Goal: Entertainment & Leisure: Browse casually

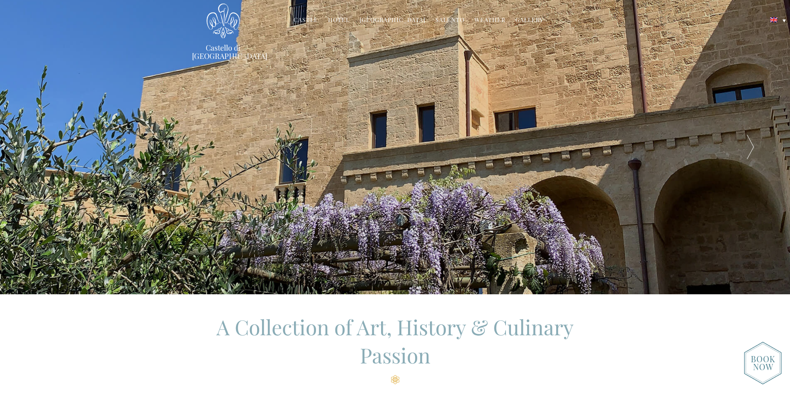
click at [306, 19] on link "Castle" at bounding box center [306, 21] width 24 height 10
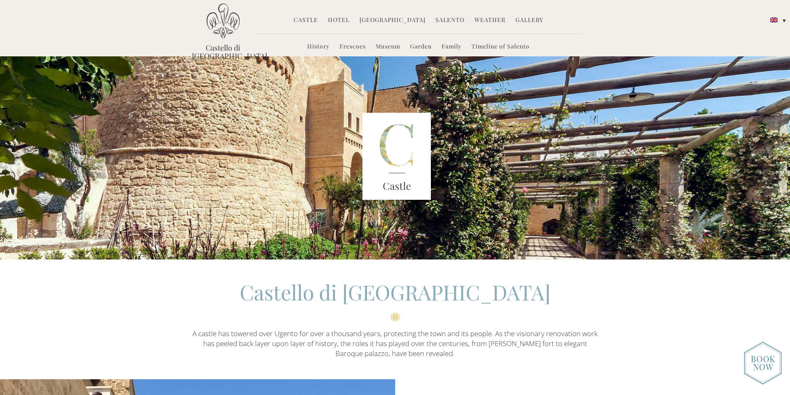
click at [308, 21] on link "Castle" at bounding box center [306, 21] width 24 height 10
click at [333, 22] on link "Hotel" at bounding box center [339, 21] width 22 height 10
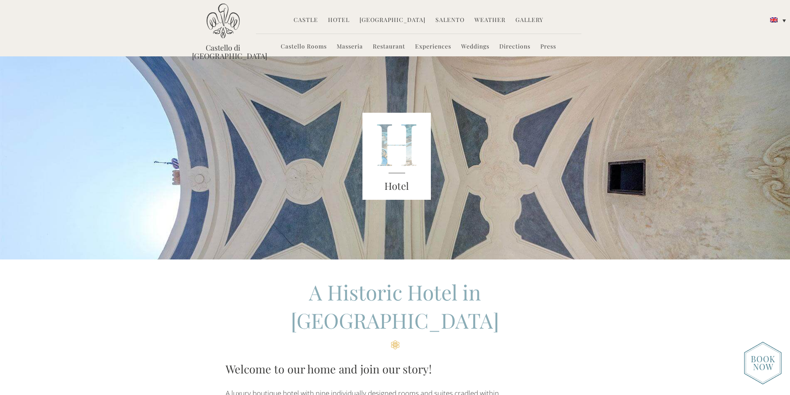
click at [520, 21] on link "Gallery" at bounding box center [529, 21] width 28 height 10
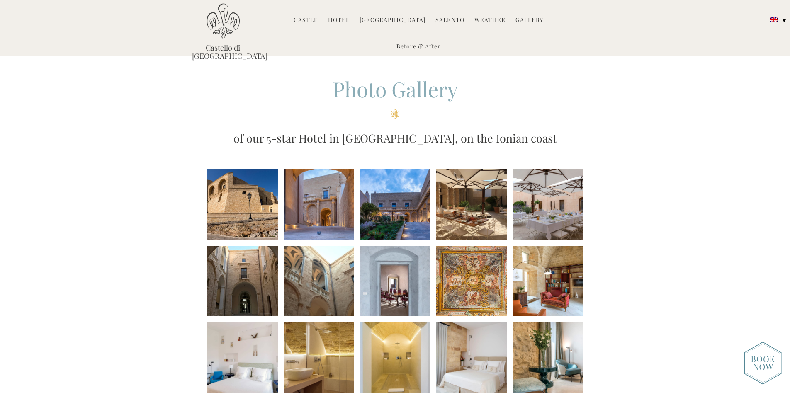
click at [469, 217] on li at bounding box center [471, 204] width 70 height 70
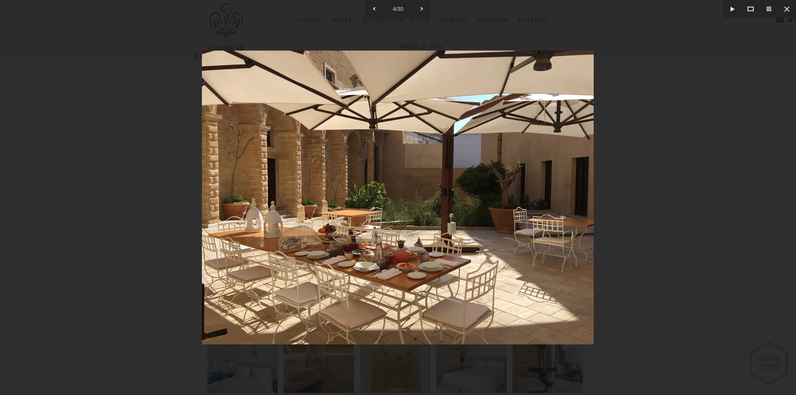
click at [650, 216] on div at bounding box center [398, 197] width 796 height 395
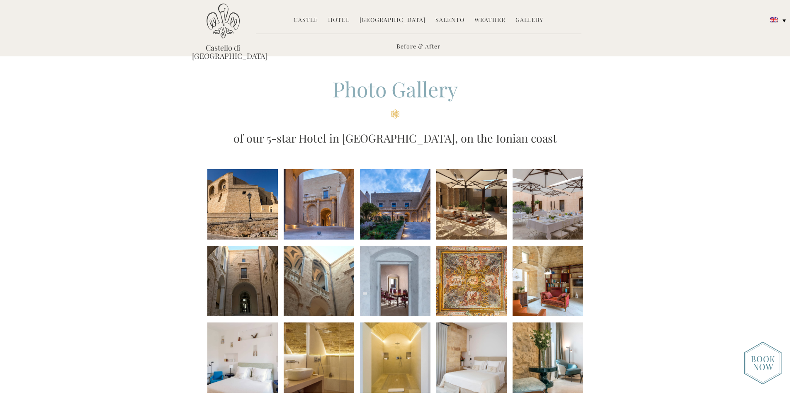
click at [562, 201] on li at bounding box center [547, 204] width 70 height 70
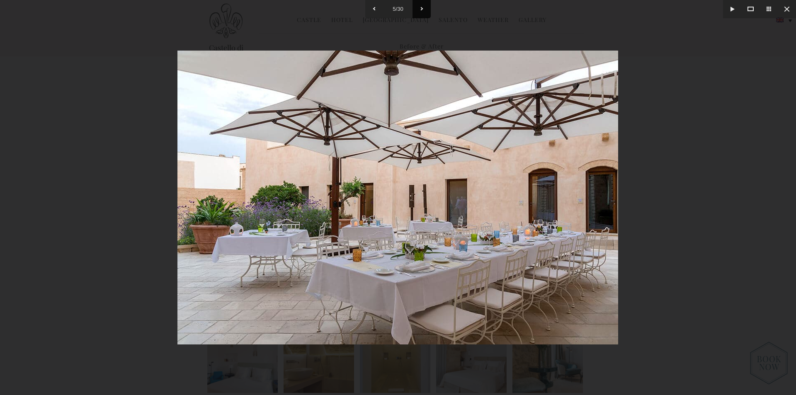
click at [422, 8] on button at bounding box center [421, 9] width 18 height 18
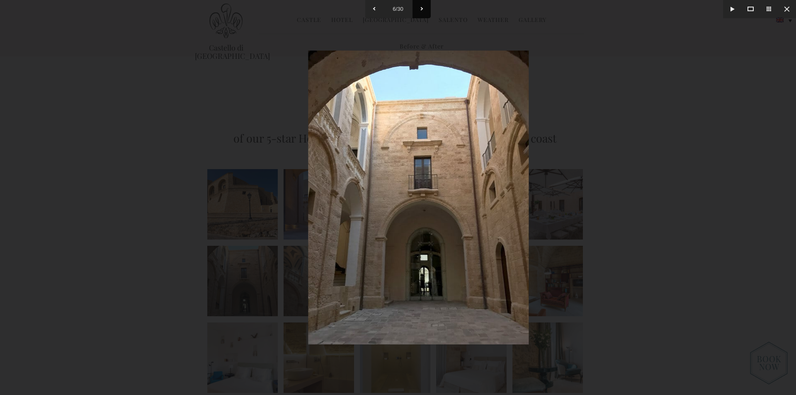
click at [422, 8] on button at bounding box center [421, 9] width 18 height 18
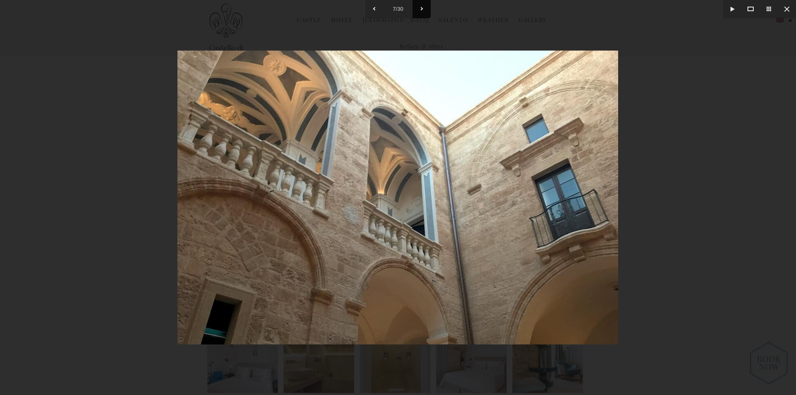
click at [422, 8] on button at bounding box center [421, 9] width 18 height 18
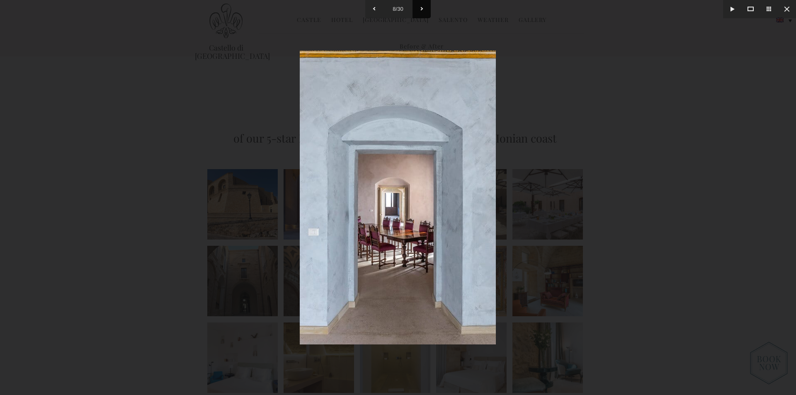
click at [422, 8] on button at bounding box center [421, 9] width 18 height 18
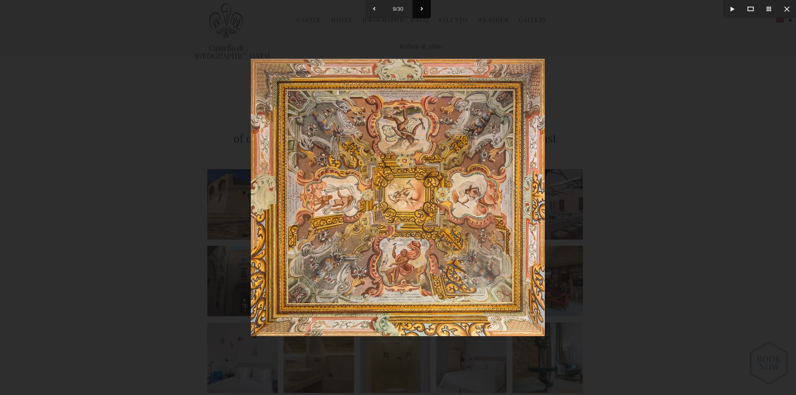
click at [422, 8] on button at bounding box center [421, 9] width 18 height 18
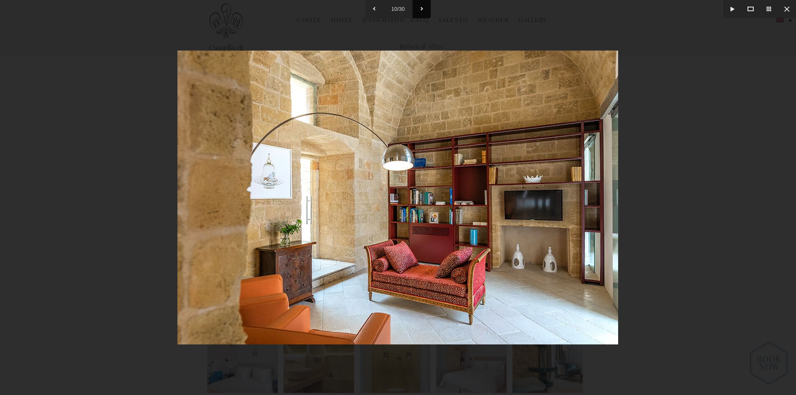
click at [422, 8] on button at bounding box center [421, 9] width 18 height 18
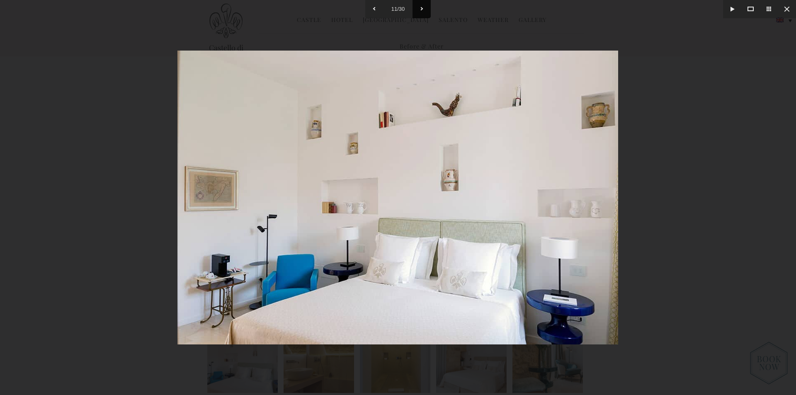
click at [422, 8] on button at bounding box center [421, 9] width 18 height 18
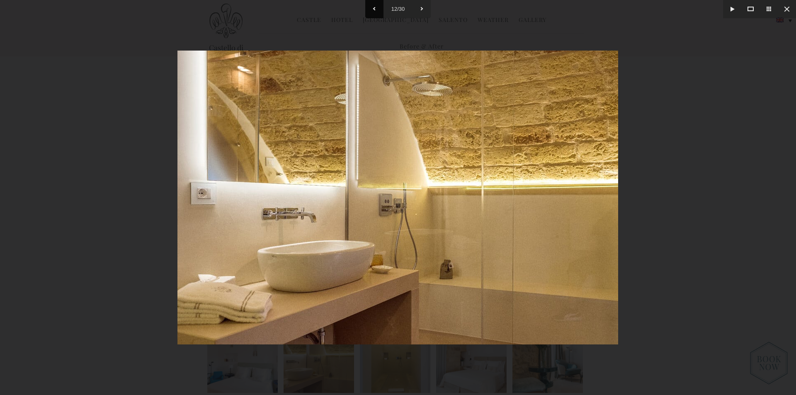
click at [373, 11] on button at bounding box center [374, 9] width 18 height 18
click at [373, 10] on button at bounding box center [374, 9] width 18 height 18
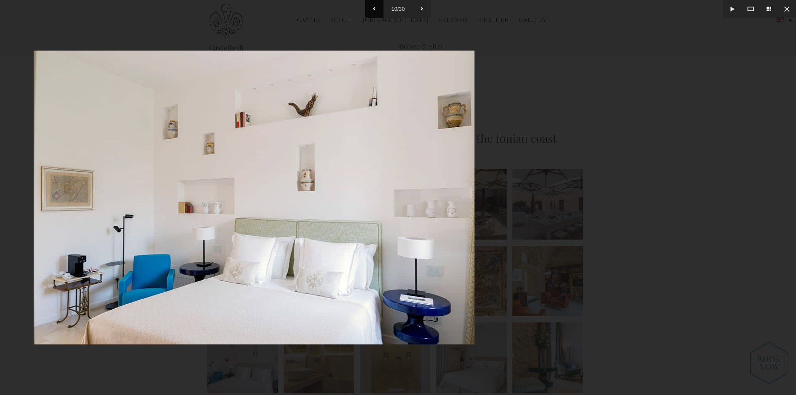
click at [373, 10] on button at bounding box center [374, 9] width 18 height 18
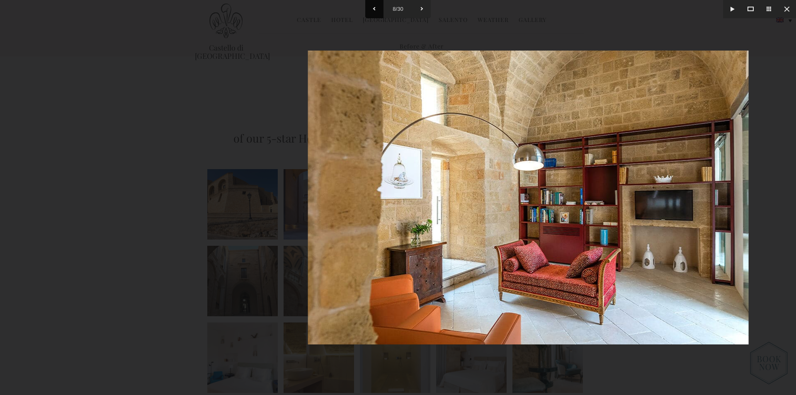
click at [373, 10] on button at bounding box center [374, 9] width 18 height 18
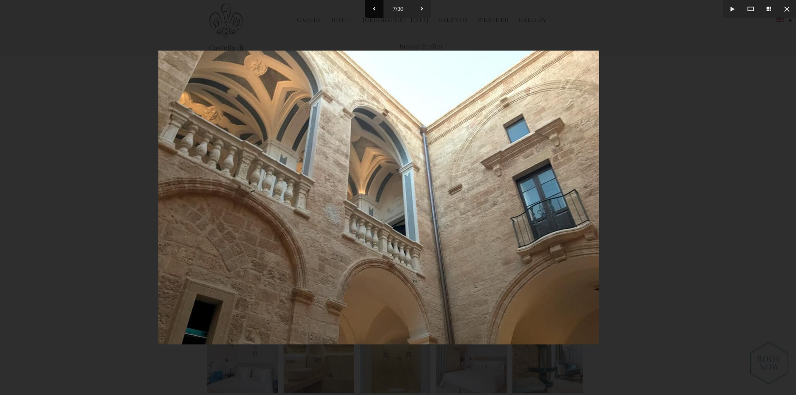
click at [374, 10] on button at bounding box center [374, 9] width 18 height 18
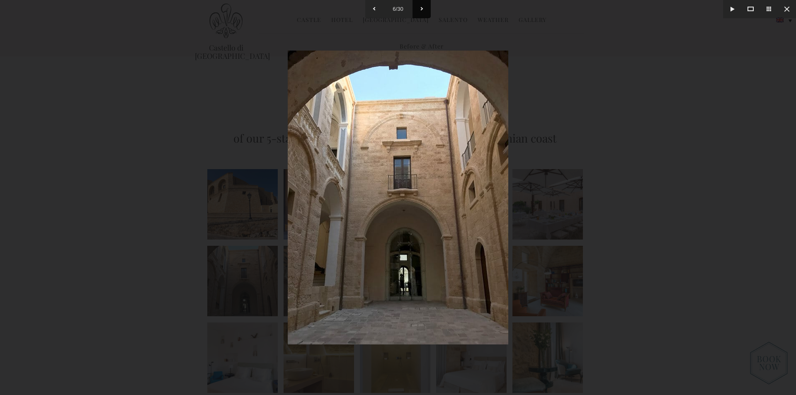
click at [424, 11] on button at bounding box center [421, 9] width 18 height 18
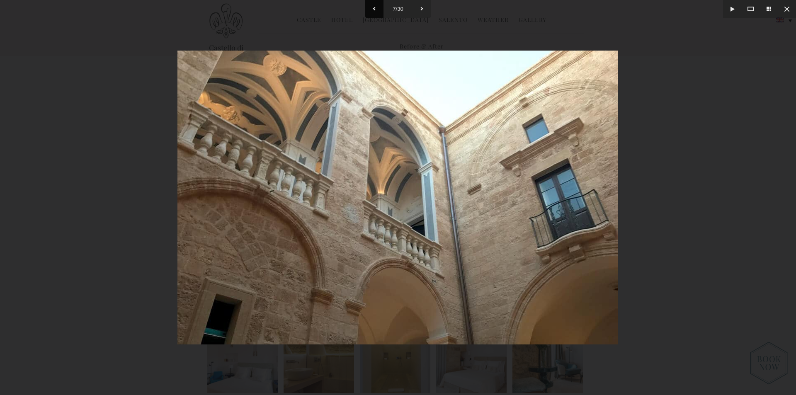
click at [372, 11] on button at bounding box center [374, 9] width 18 height 18
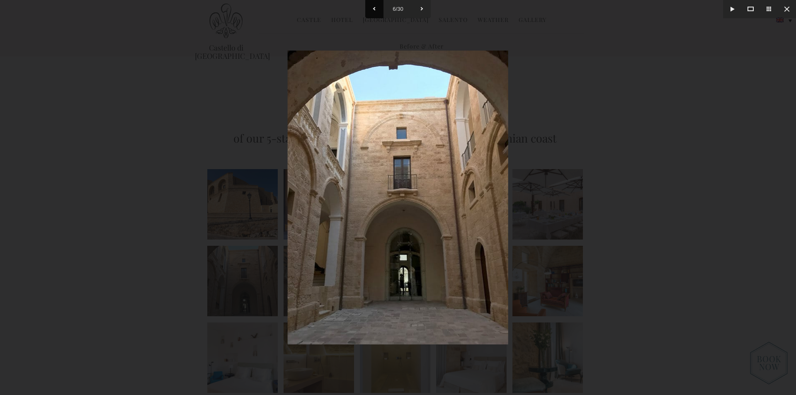
click at [373, 11] on button at bounding box center [374, 9] width 18 height 18
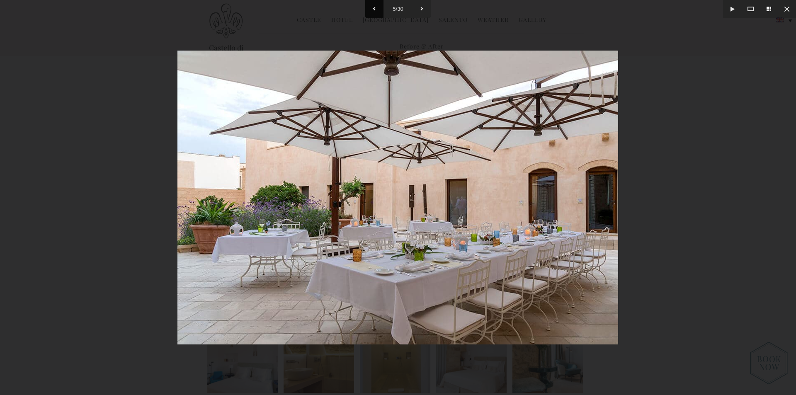
click at [373, 11] on button at bounding box center [374, 9] width 18 height 18
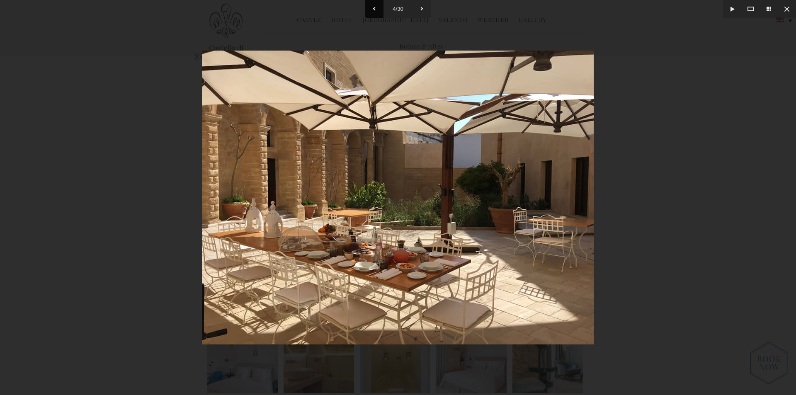
click at [373, 11] on button at bounding box center [374, 9] width 18 height 18
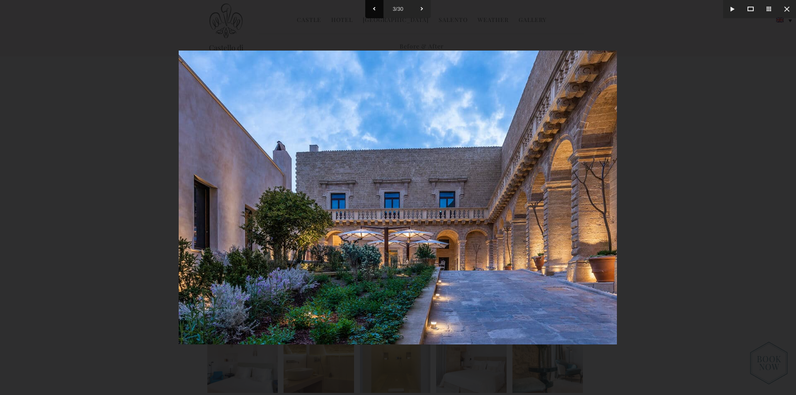
click at [373, 11] on button at bounding box center [374, 9] width 18 height 18
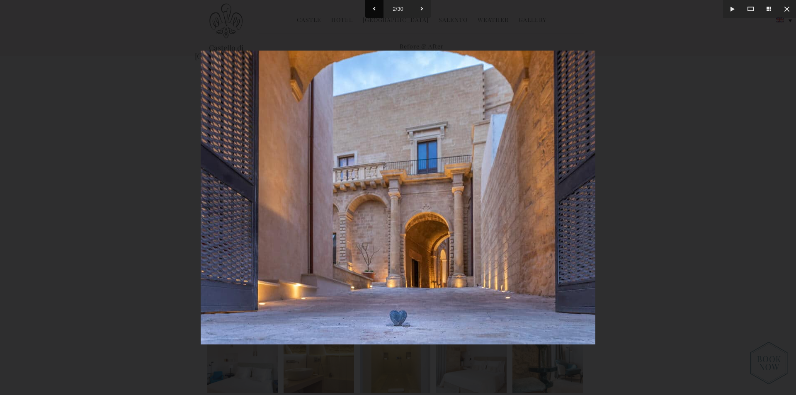
click at [373, 11] on button at bounding box center [374, 9] width 18 height 18
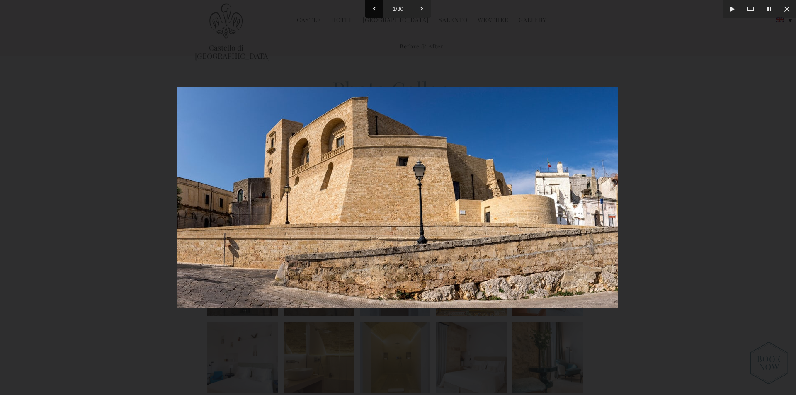
click at [373, 11] on button at bounding box center [374, 9] width 18 height 18
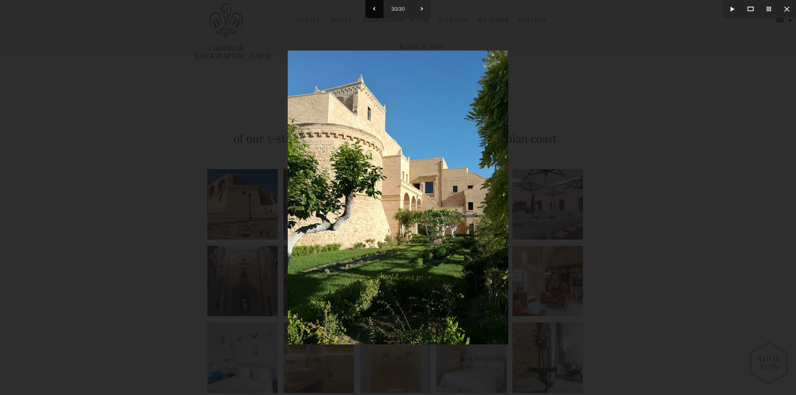
click at [373, 11] on button at bounding box center [374, 9] width 18 height 18
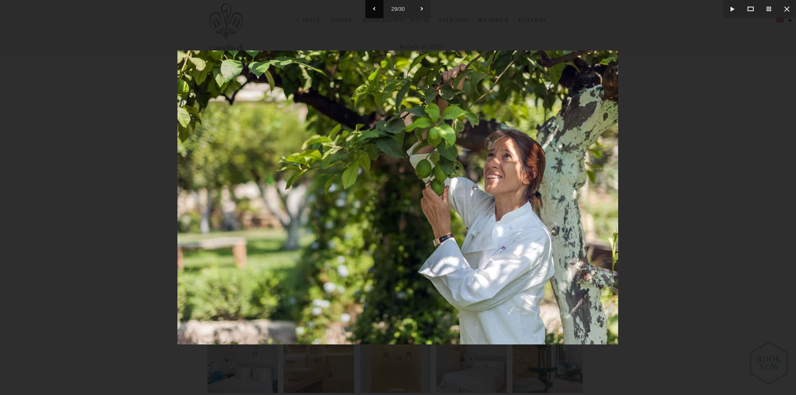
click at [373, 11] on button at bounding box center [374, 9] width 18 height 18
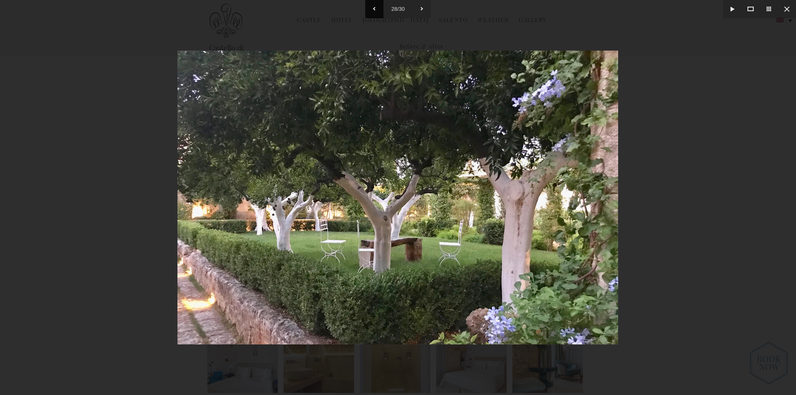
click at [373, 11] on button at bounding box center [374, 9] width 18 height 18
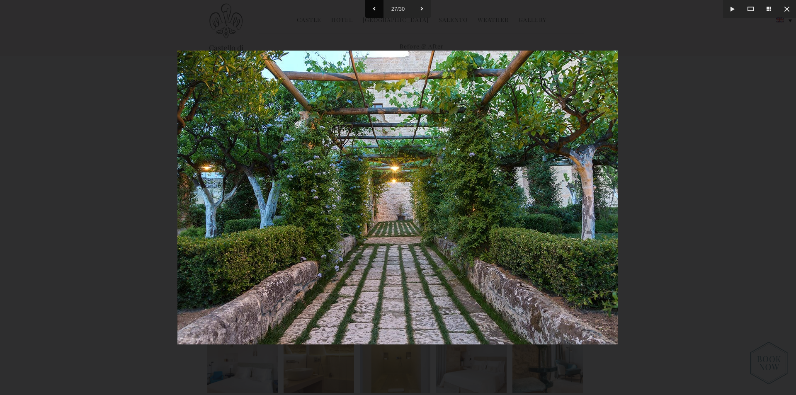
click at [373, 11] on button at bounding box center [374, 9] width 18 height 18
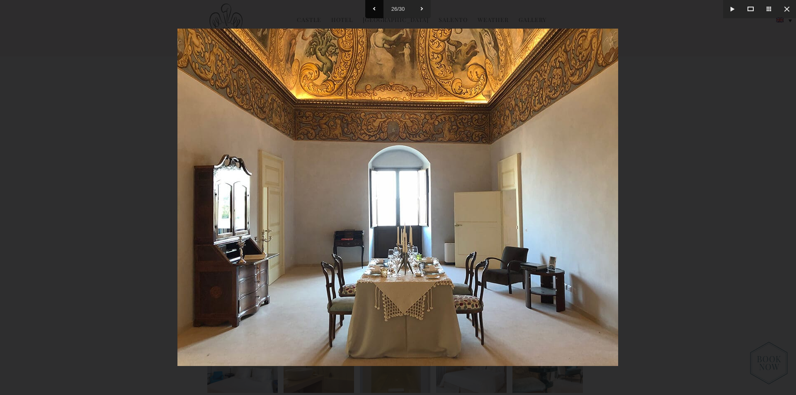
click at [373, 11] on button at bounding box center [374, 9] width 18 height 18
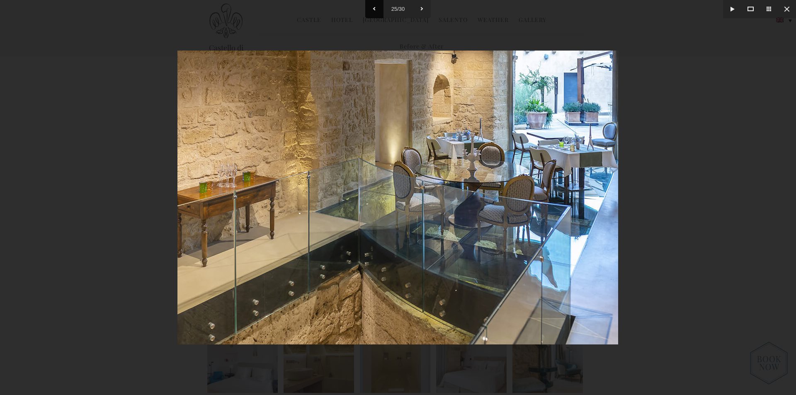
click at [373, 11] on button at bounding box center [374, 9] width 18 height 18
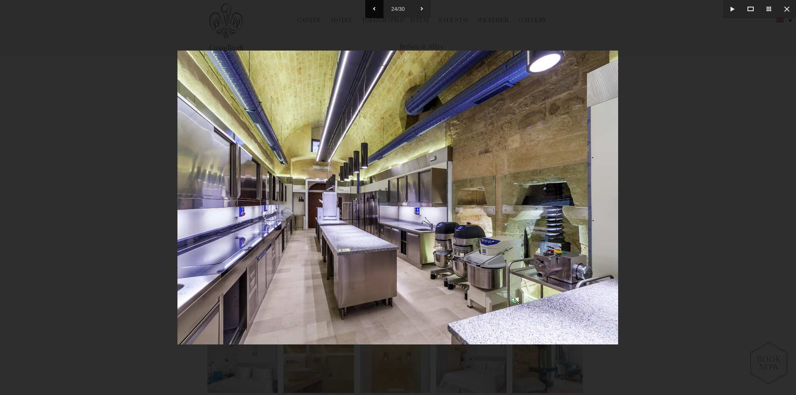
click at [373, 11] on button at bounding box center [374, 9] width 18 height 18
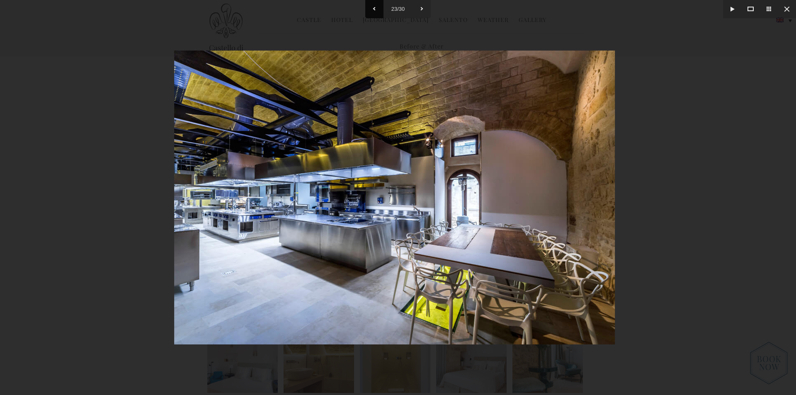
click at [373, 11] on button at bounding box center [374, 9] width 18 height 18
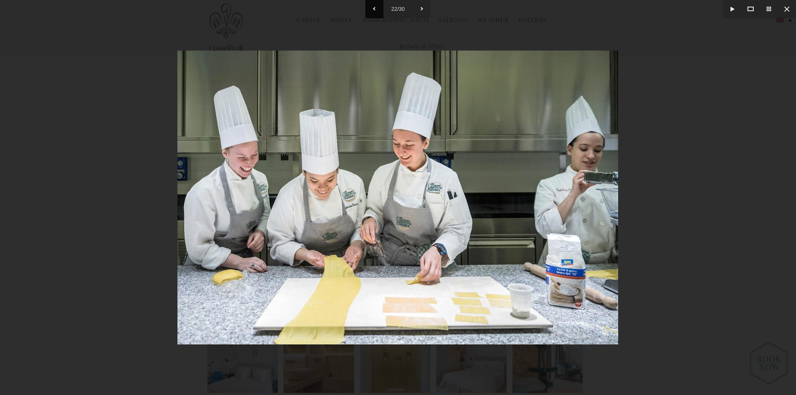
click at [373, 11] on button at bounding box center [374, 9] width 18 height 18
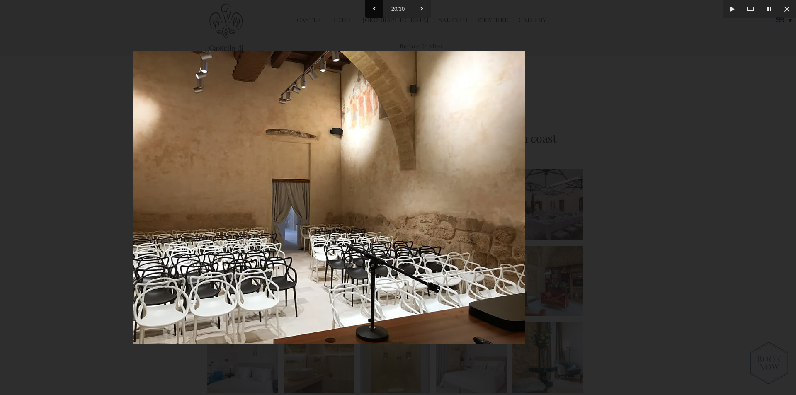
click at [373, 11] on button at bounding box center [374, 9] width 18 height 18
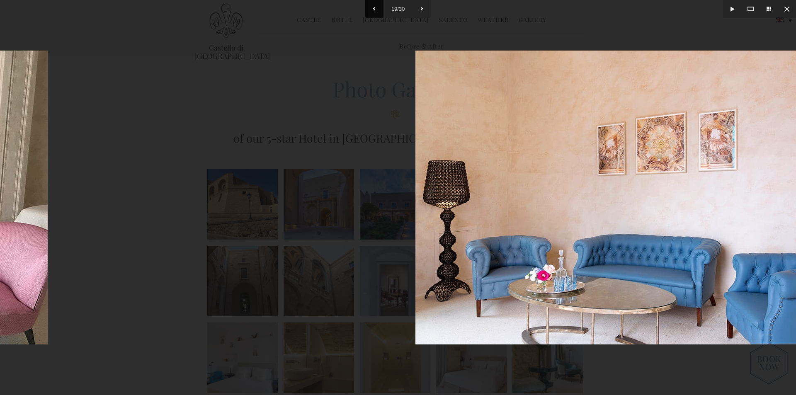
click at [373, 11] on button at bounding box center [374, 9] width 18 height 18
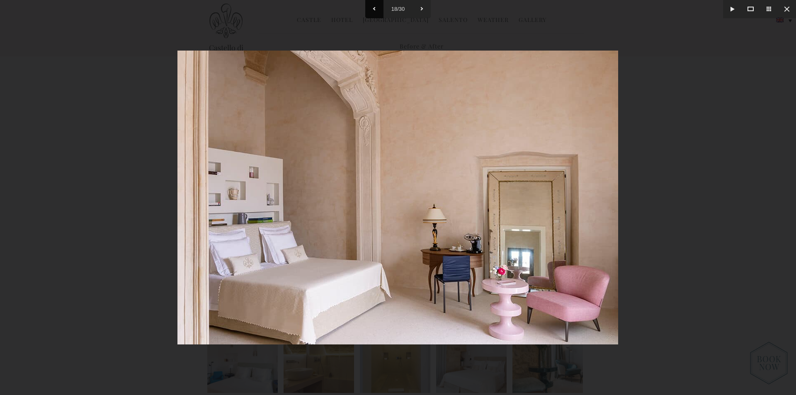
click at [373, 11] on button at bounding box center [374, 9] width 18 height 18
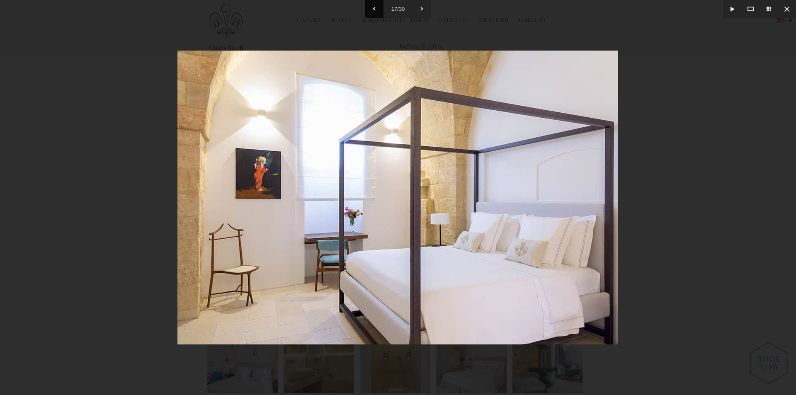
click at [373, 11] on button at bounding box center [374, 9] width 18 height 18
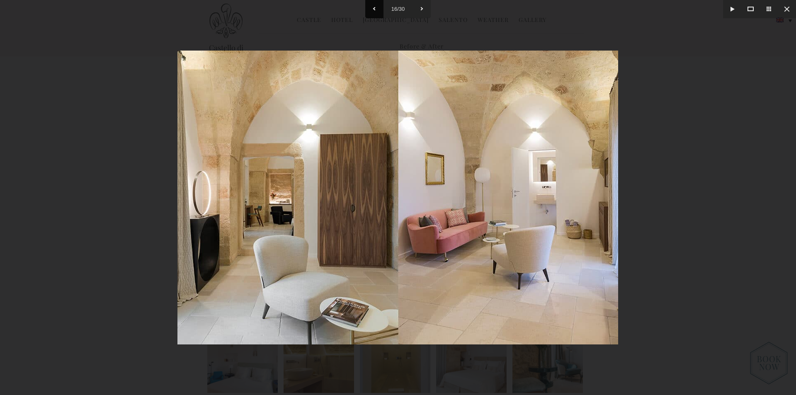
click at [379, 10] on button at bounding box center [374, 9] width 18 height 18
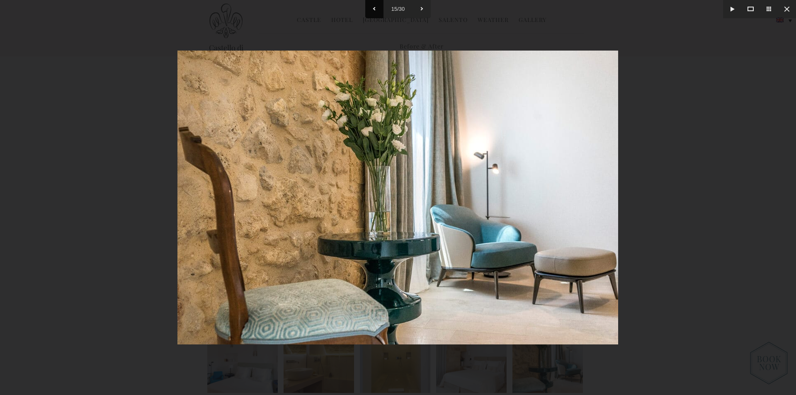
click at [377, 10] on button at bounding box center [374, 9] width 18 height 18
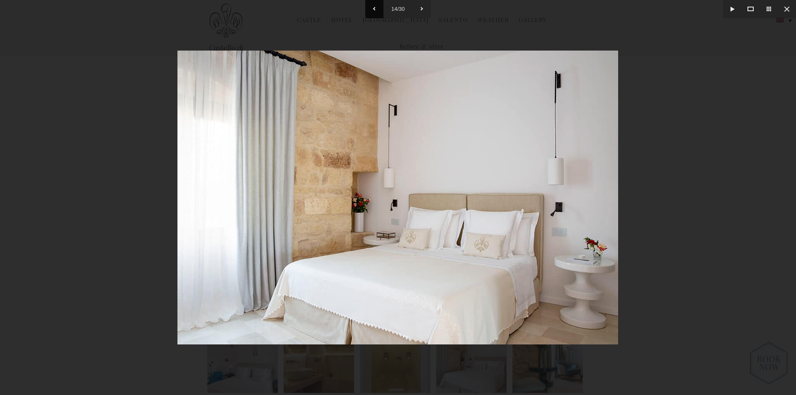
click at [376, 10] on button at bounding box center [374, 9] width 18 height 18
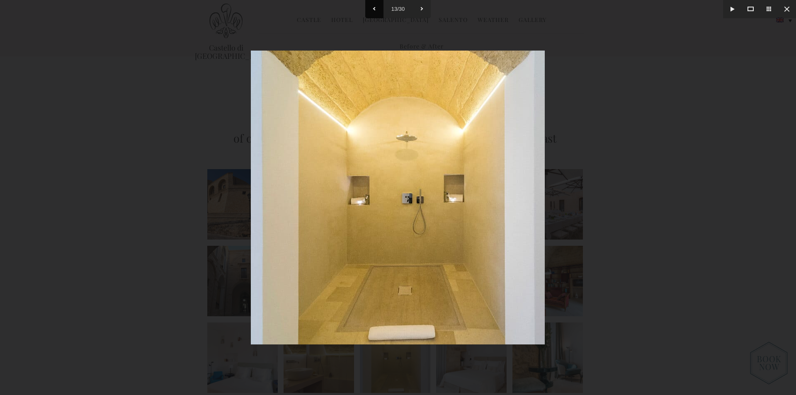
click at [381, 8] on button at bounding box center [374, 9] width 18 height 18
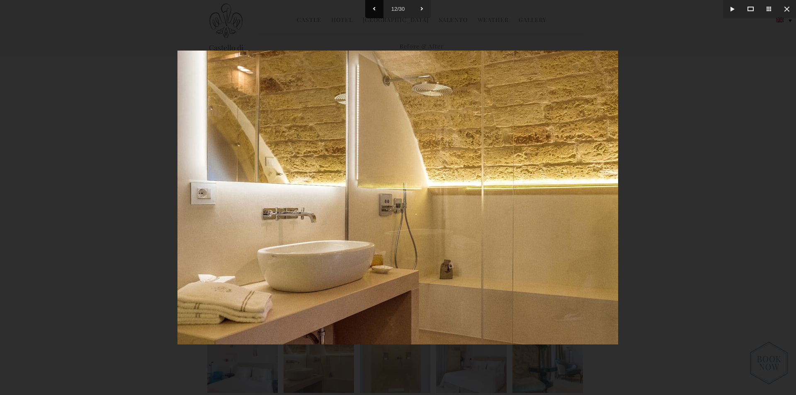
click at [379, 9] on button at bounding box center [374, 9] width 18 height 18
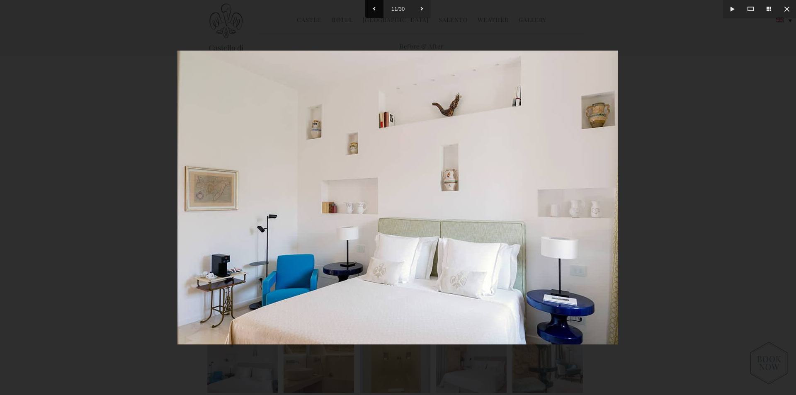
click at [379, 9] on button at bounding box center [374, 9] width 18 height 18
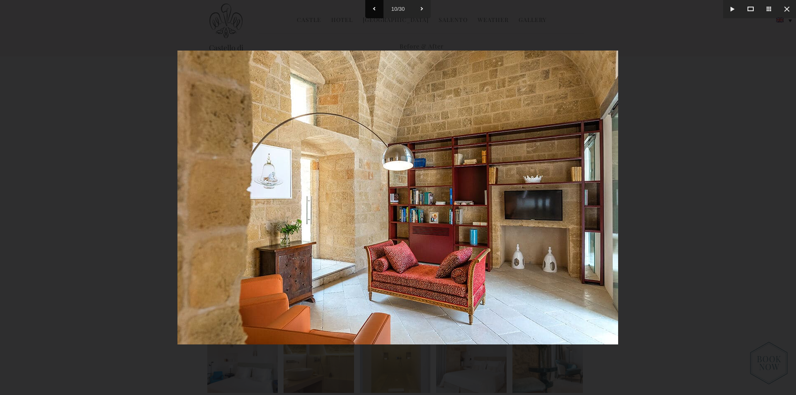
click at [378, 10] on button at bounding box center [374, 9] width 18 height 18
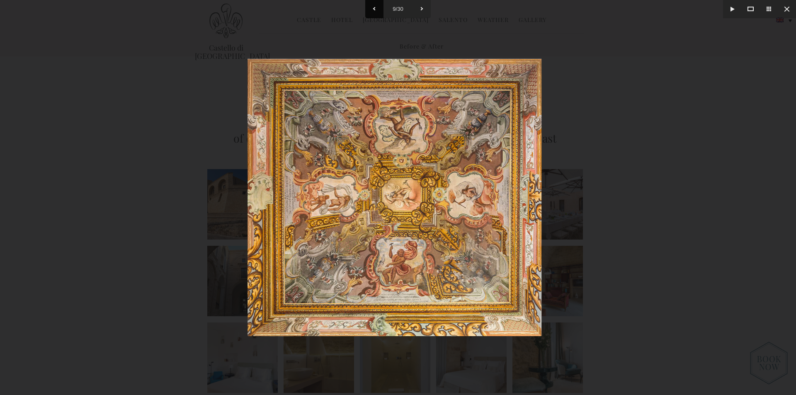
click at [378, 10] on button at bounding box center [374, 9] width 18 height 18
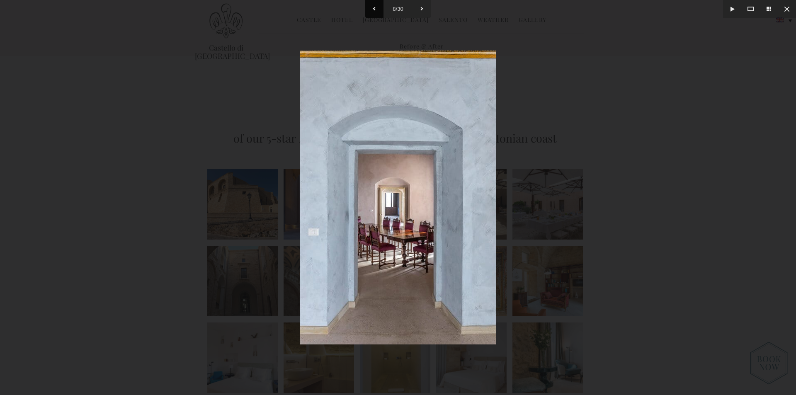
click at [378, 10] on button at bounding box center [374, 9] width 18 height 18
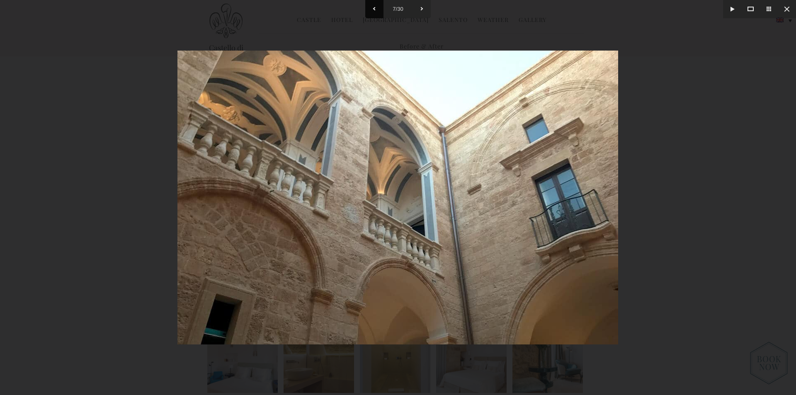
click at [378, 10] on button at bounding box center [374, 9] width 18 height 18
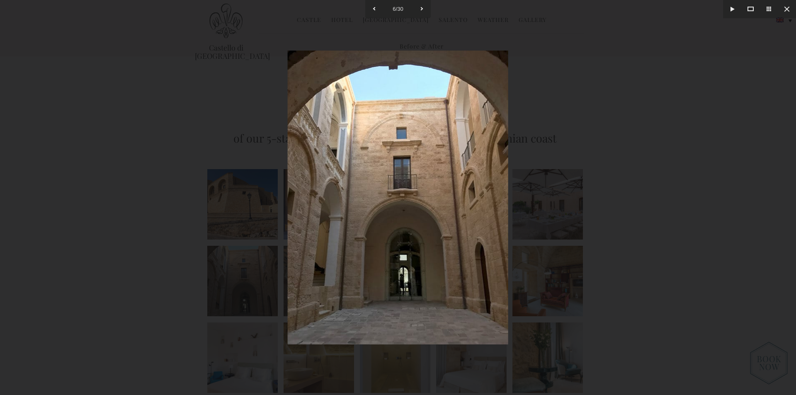
click at [152, 128] on div at bounding box center [398, 197] width 796 height 395
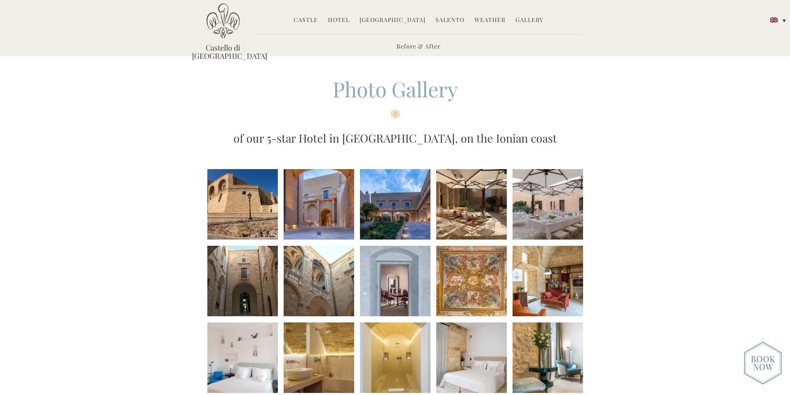
click at [223, 32] on img at bounding box center [222, 20] width 33 height 35
